Goal: Transaction & Acquisition: Purchase product/service

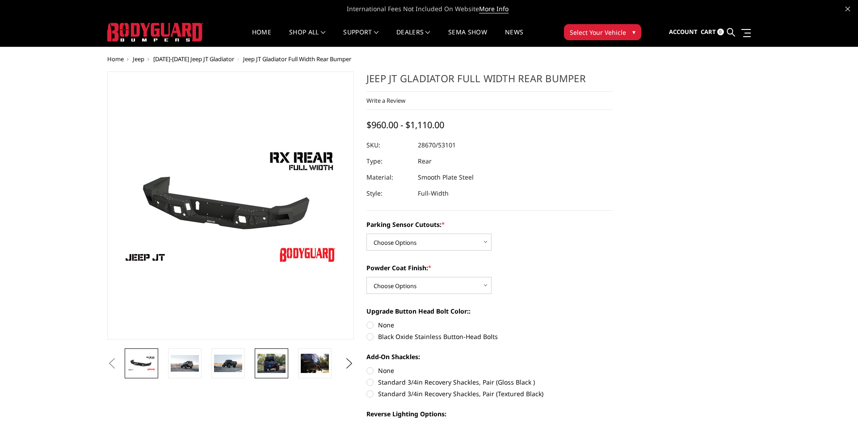
click at [276, 362] on img at bounding box center [271, 363] width 28 height 19
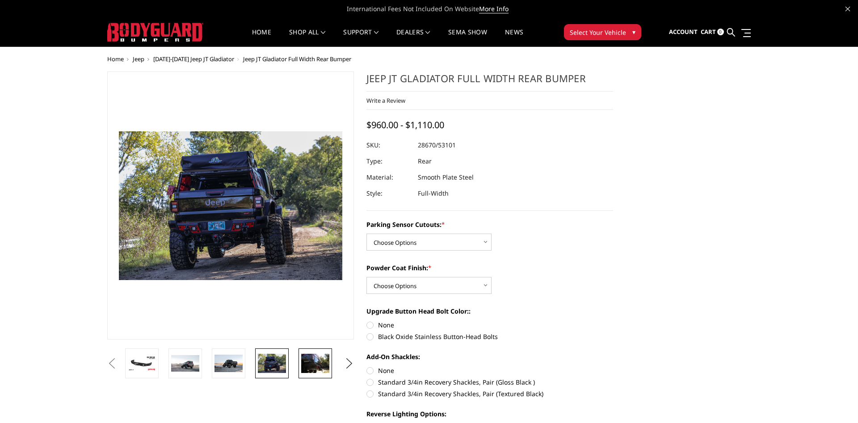
click at [311, 363] on img at bounding box center [315, 363] width 28 height 19
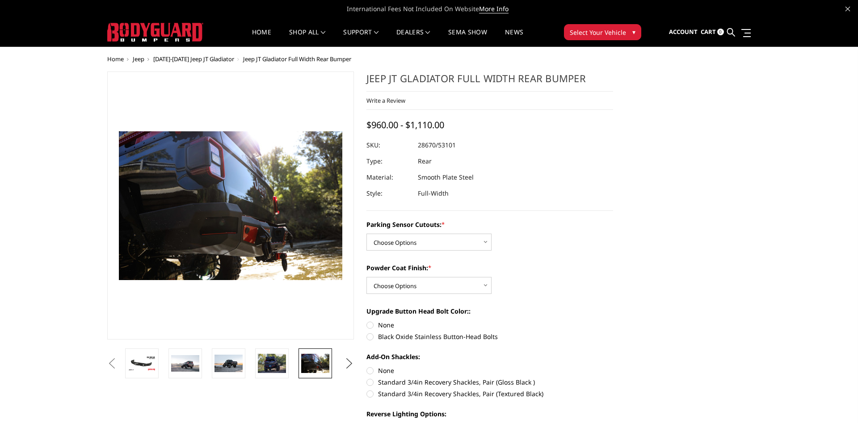
click at [351, 363] on button "Next" at bounding box center [349, 363] width 13 height 13
click at [322, 364] on img at bounding box center [315, 363] width 28 height 19
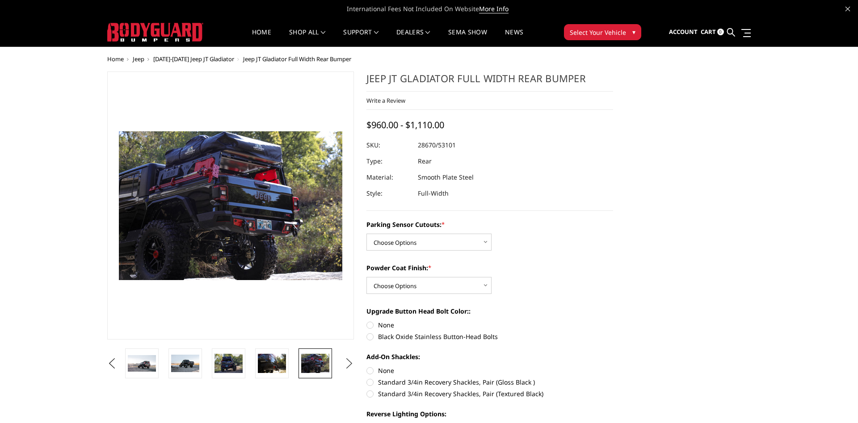
click at [353, 363] on button "Next" at bounding box center [349, 363] width 13 height 13
click at [352, 363] on button "Next" at bounding box center [349, 363] width 13 height 13
click at [315, 368] on img at bounding box center [315, 363] width 28 height 19
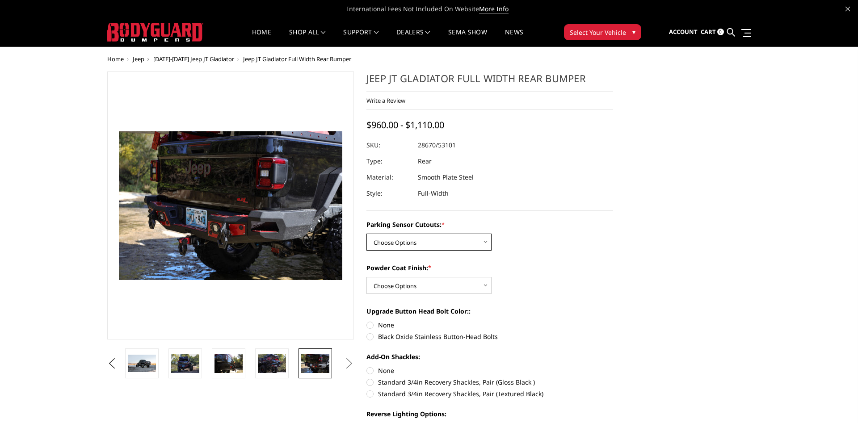
click at [367, 234] on select "Choose Options Yes - WITH Parking Sensor Cutouts No - WITHOUT Parking Sensor Cu…" at bounding box center [429, 242] width 125 height 17
click at [555, 252] on div "Parking Sensor Cutouts: * Choose Options Yes - WITH Parking Sensor Cutouts No -…" at bounding box center [490, 331] width 247 height 223
click at [367, 234] on select "Choose Options Yes - WITH Parking Sensor Cutouts No - WITHOUT Parking Sensor Cu…" at bounding box center [429, 242] width 125 height 17
select select "4252"
click option "No - WITHOUT Parking Sensor Cutouts" at bounding box center [0, 0] width 0 height 0
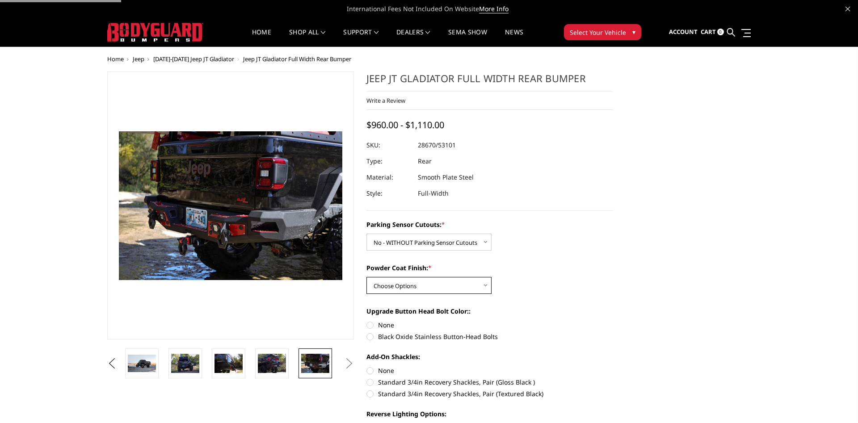
click at [367, 277] on select "Choose Options Bare Metal Textured Black Powder Coat" at bounding box center [429, 285] width 125 height 17
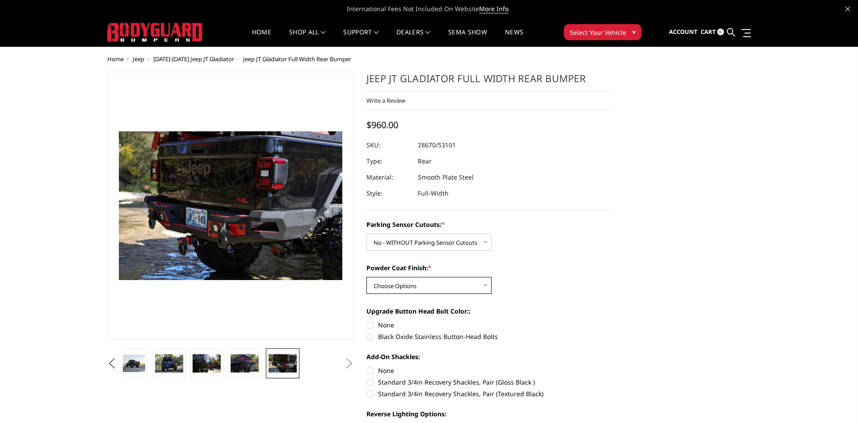
select select "4254"
click option "Textured Black Powder Coat" at bounding box center [0, 0] width 0 height 0
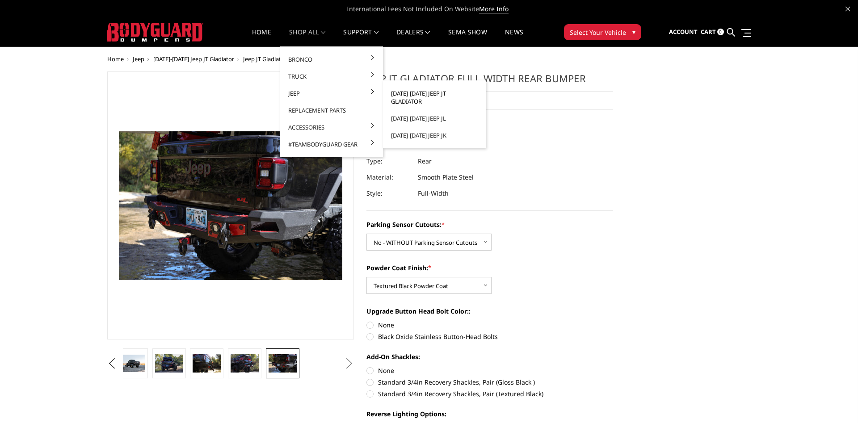
click at [438, 93] on link "[DATE]-[DATE] Jeep JT Gladiator" at bounding box center [435, 97] width 96 height 25
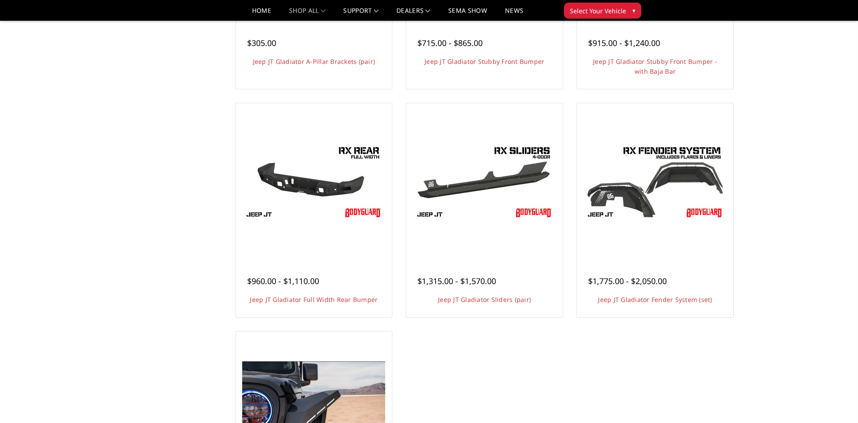
scroll to position [243, 0]
